Goal: Find specific page/section: Find specific page/section

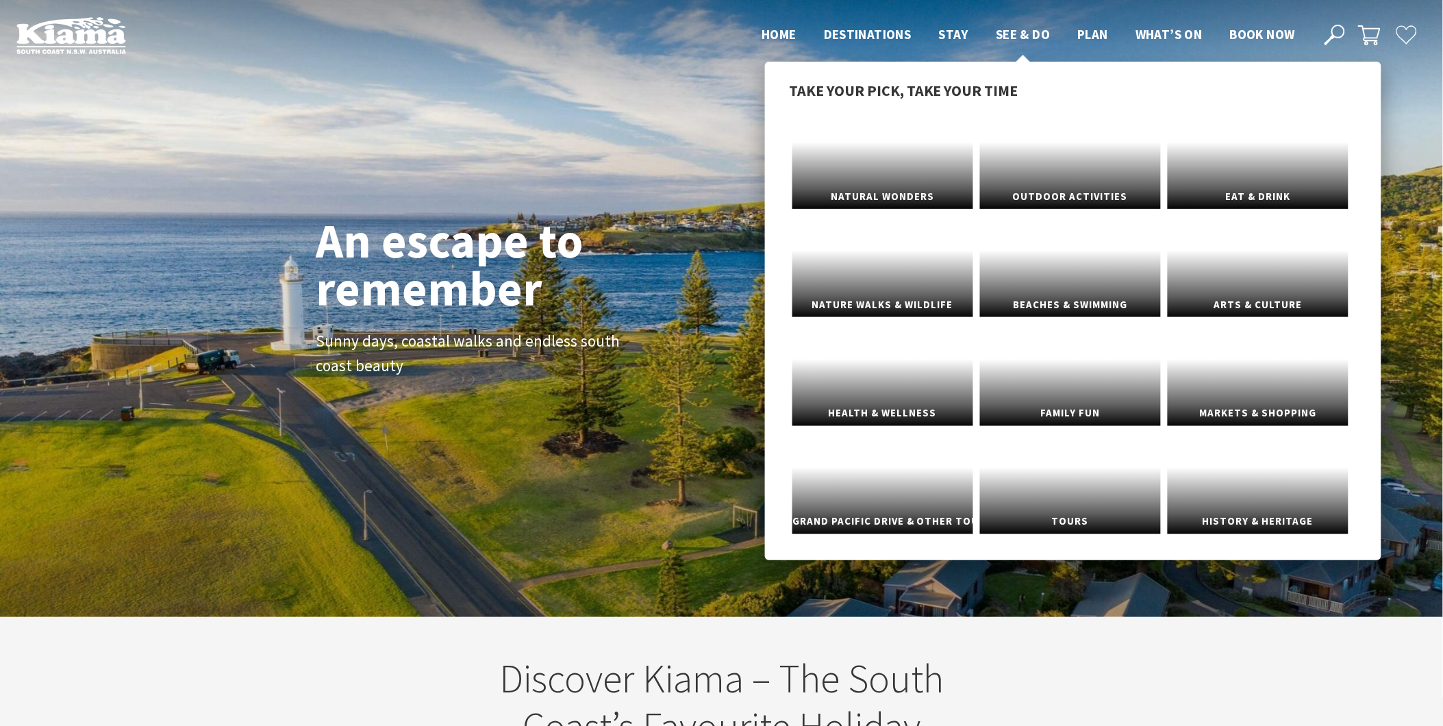
scroll to position [229, 1456]
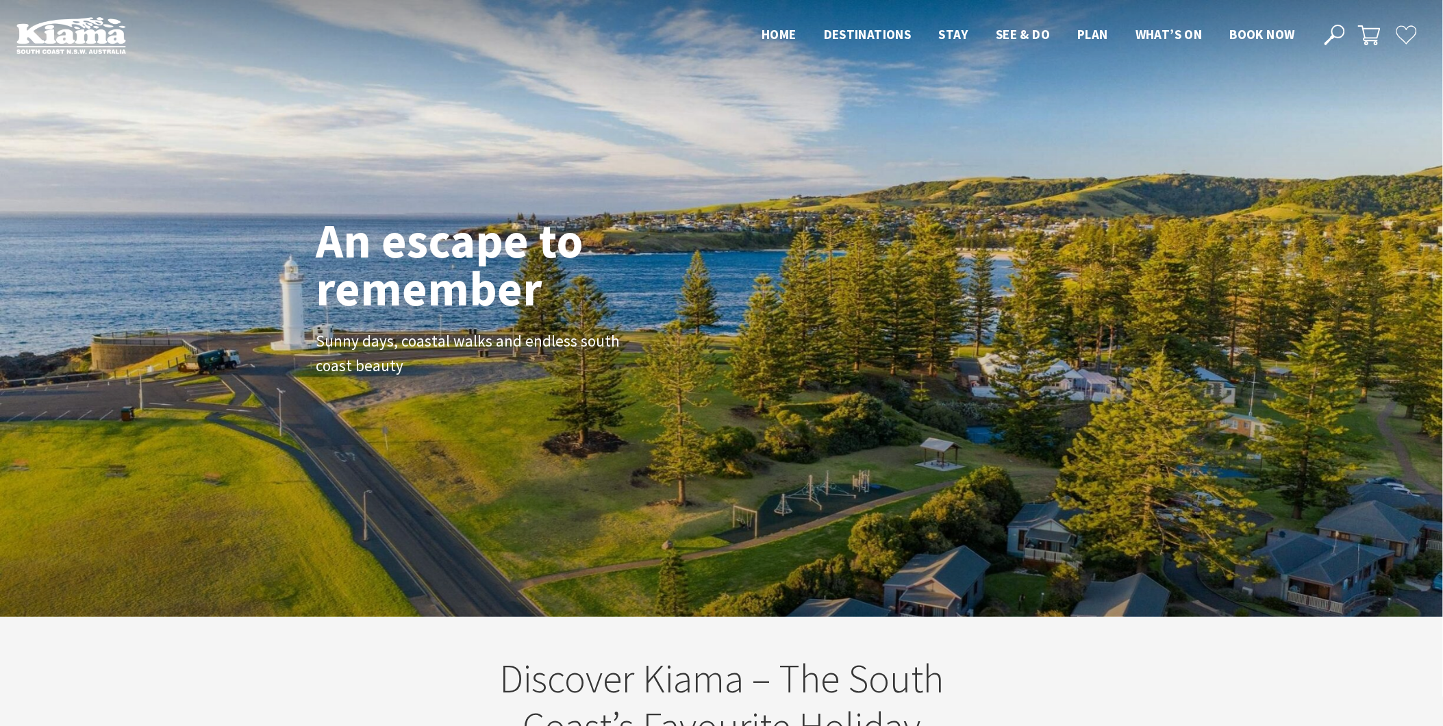
click at [1337, 28] on icon at bounding box center [1335, 35] width 21 height 21
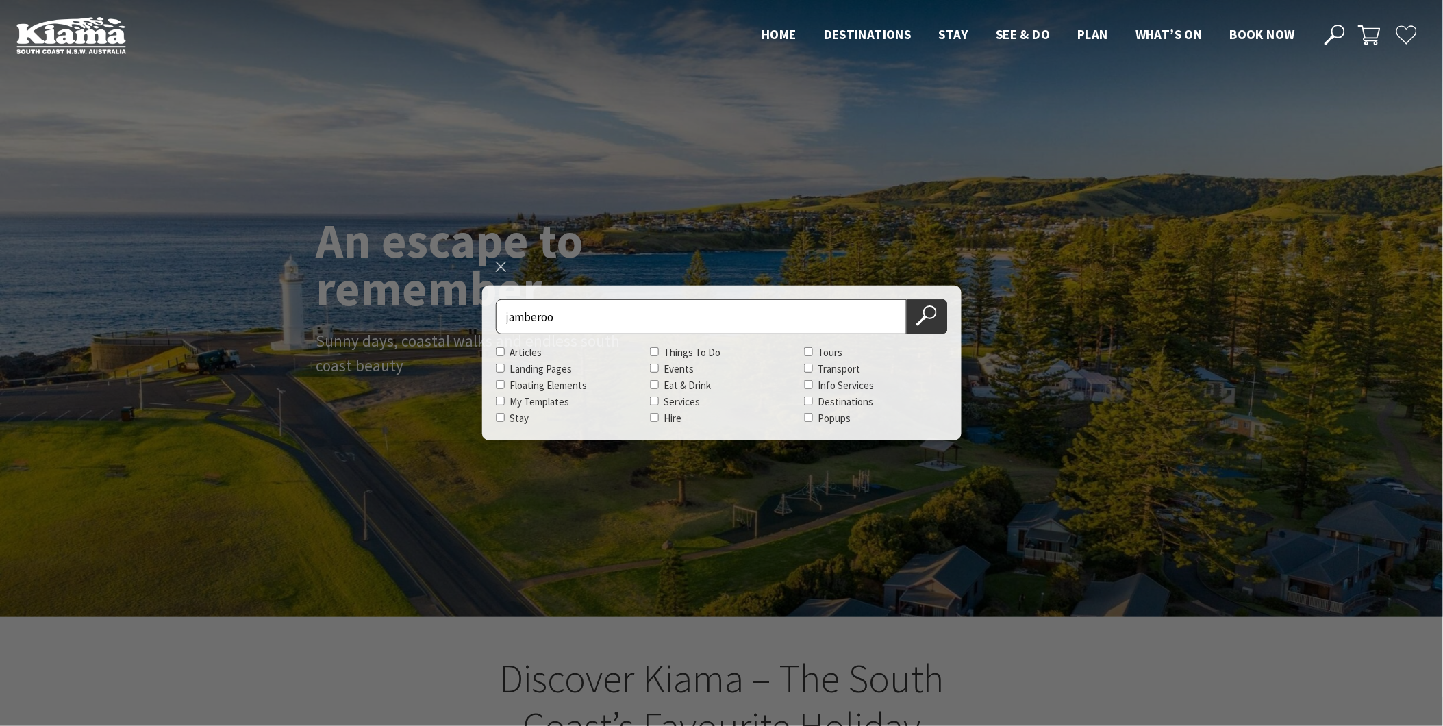
type input "jamberoo"
click at [907, 299] on button "Search Now" at bounding box center [927, 316] width 41 height 35
click at [926, 329] on button "Search Now" at bounding box center [927, 316] width 41 height 35
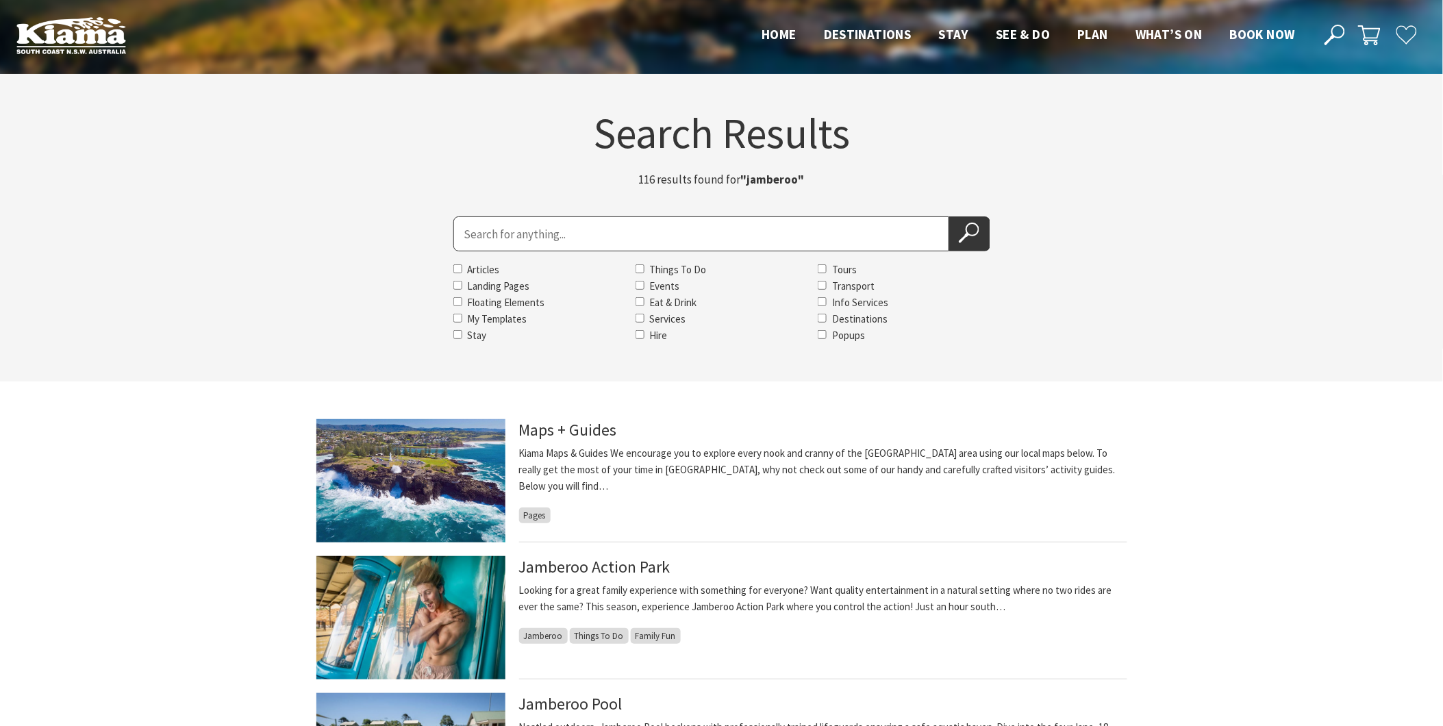
click at [660, 238] on input "Search for" at bounding box center [702, 233] width 496 height 35
type input "minna"
